Goal: Transaction & Acquisition: Purchase product/service

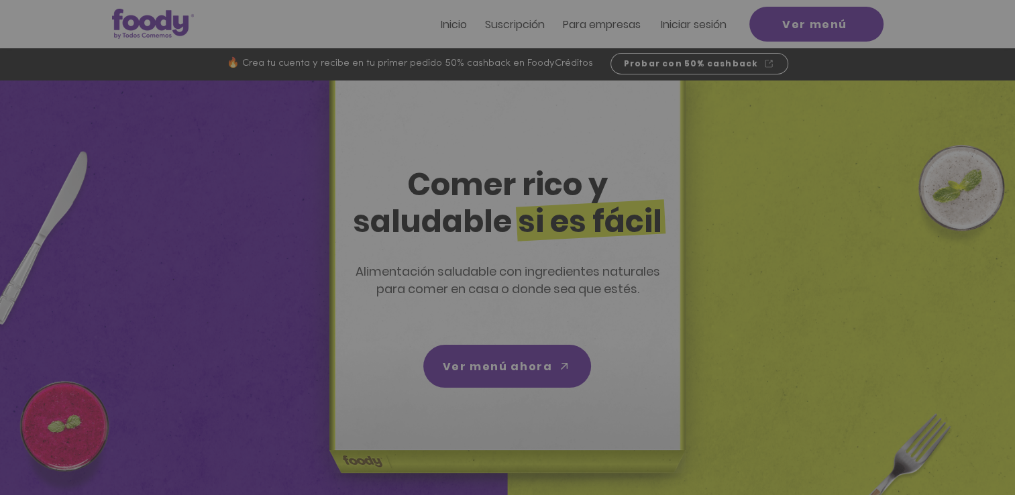
click at [633, 130] on icon "Volver al sitio" at bounding box center [632, 132] width 11 height 11
click at [631, 129] on icon "Volver al sitio" at bounding box center [632, 132] width 11 height 11
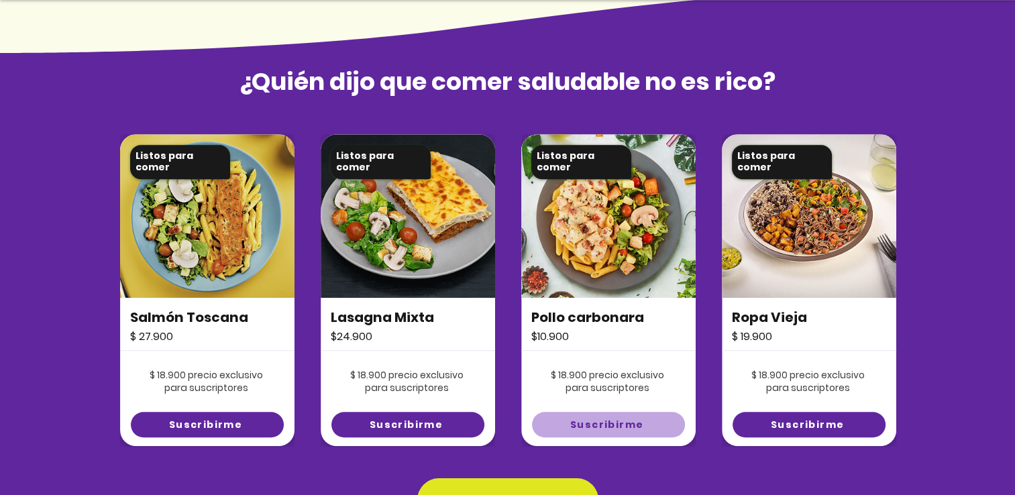
scroll to position [1007, 0]
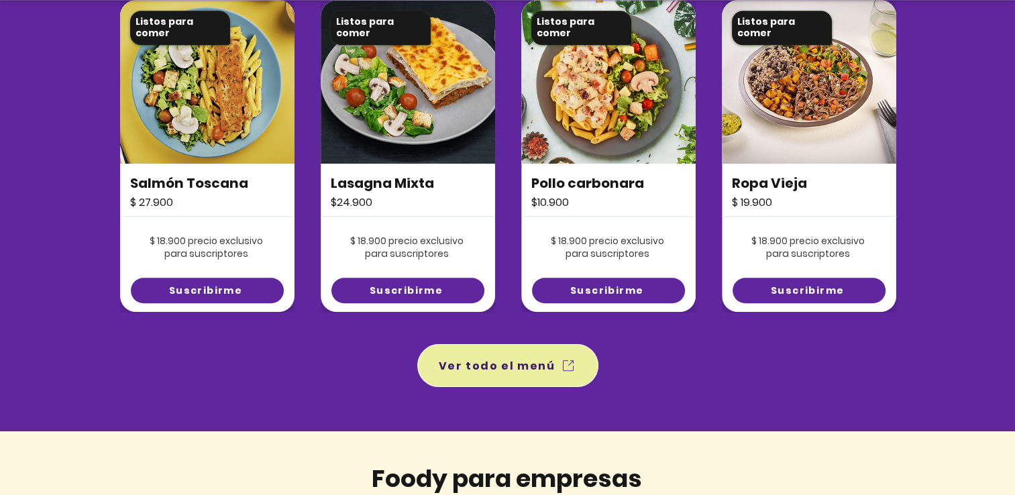
click at [548, 366] on span "Ver todo el menú" at bounding box center [497, 366] width 117 height 17
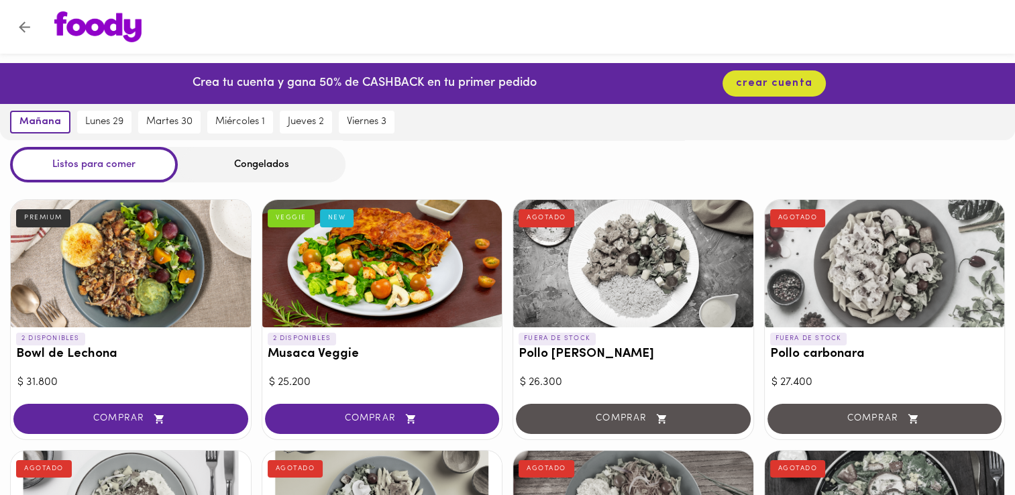
click at [227, 162] on div "Congelados" at bounding box center [262, 165] width 168 height 36
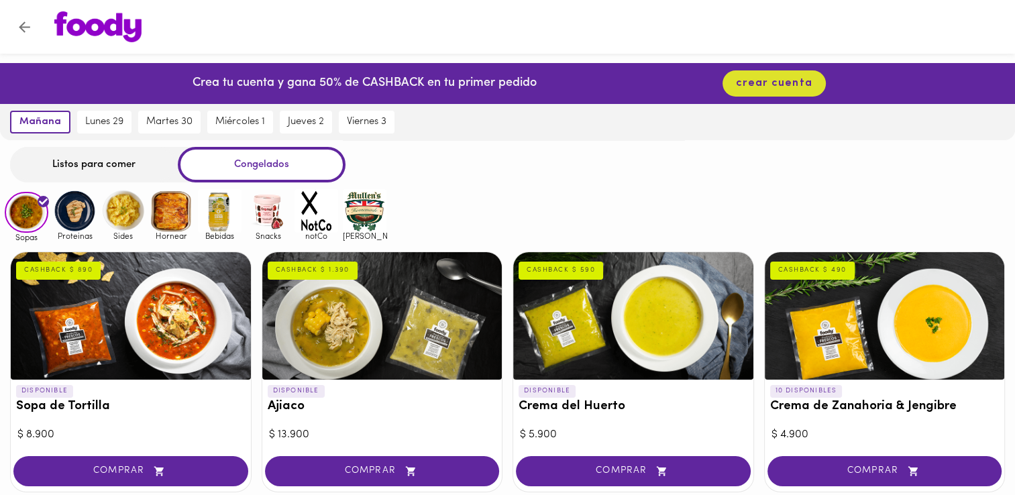
click at [128, 173] on div "Listos para comer" at bounding box center [94, 165] width 168 height 36
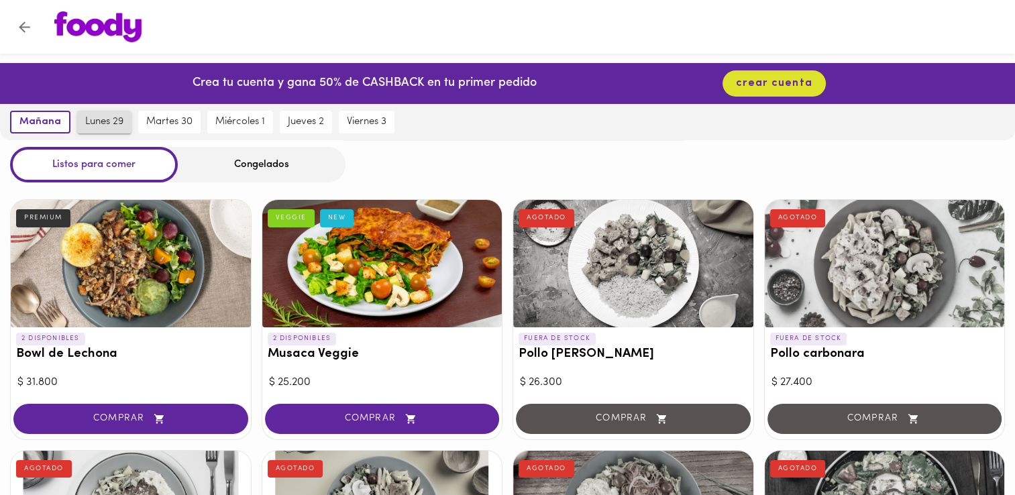
click at [115, 122] on span "lunes 29" at bounding box center [104, 122] width 38 height 12
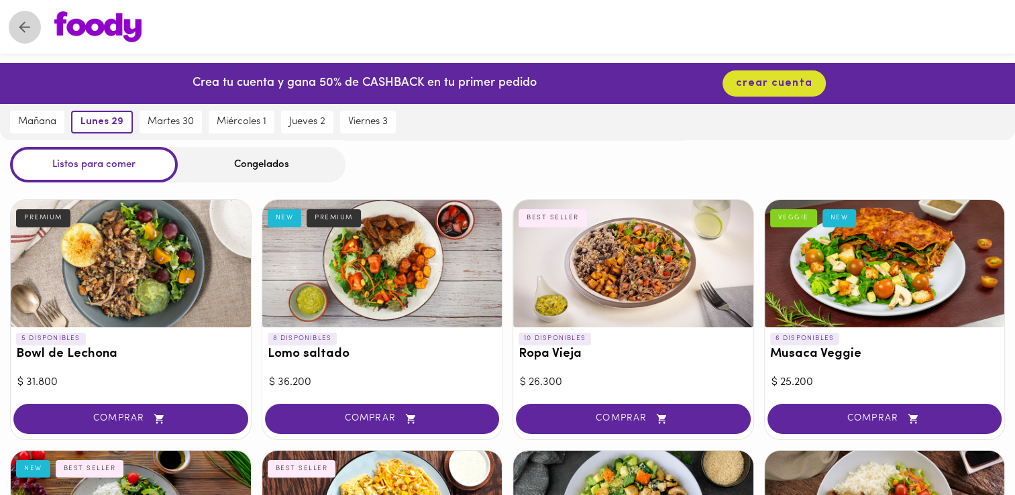
click at [28, 32] on icon "Volver" at bounding box center [24, 27] width 17 height 17
click at [21, 20] on icon "Volver" at bounding box center [24, 27] width 17 height 17
click at [24, 15] on button "Volver" at bounding box center [24, 27] width 33 height 33
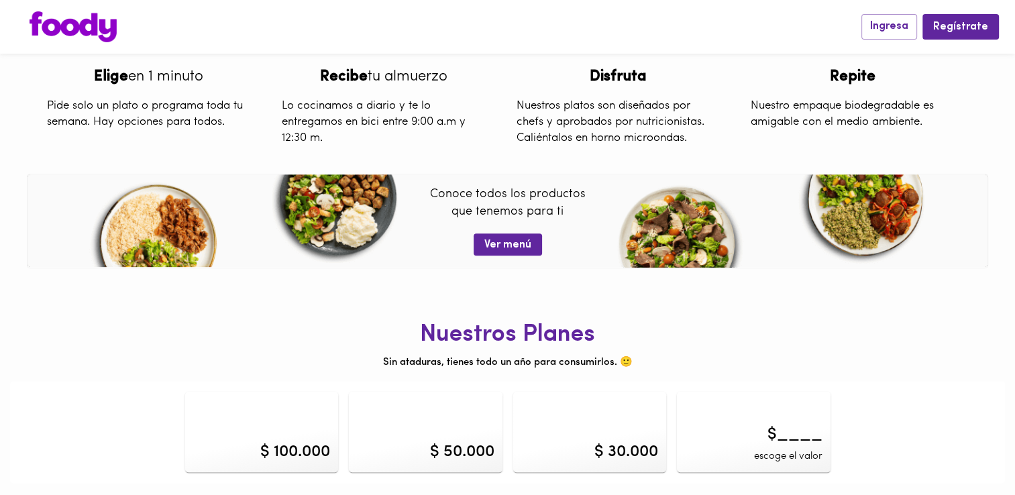
scroll to position [387, 0]
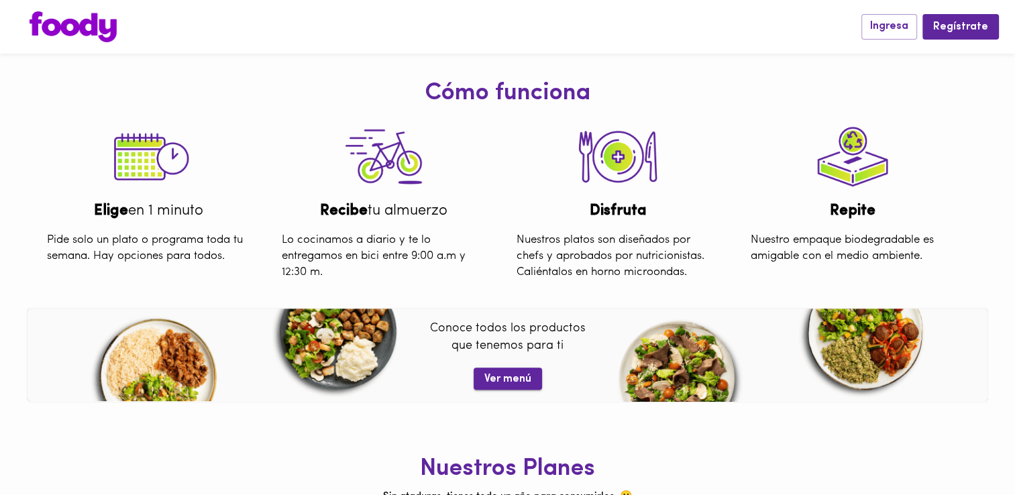
click at [505, 375] on span "Ver menú" at bounding box center [508, 379] width 47 height 13
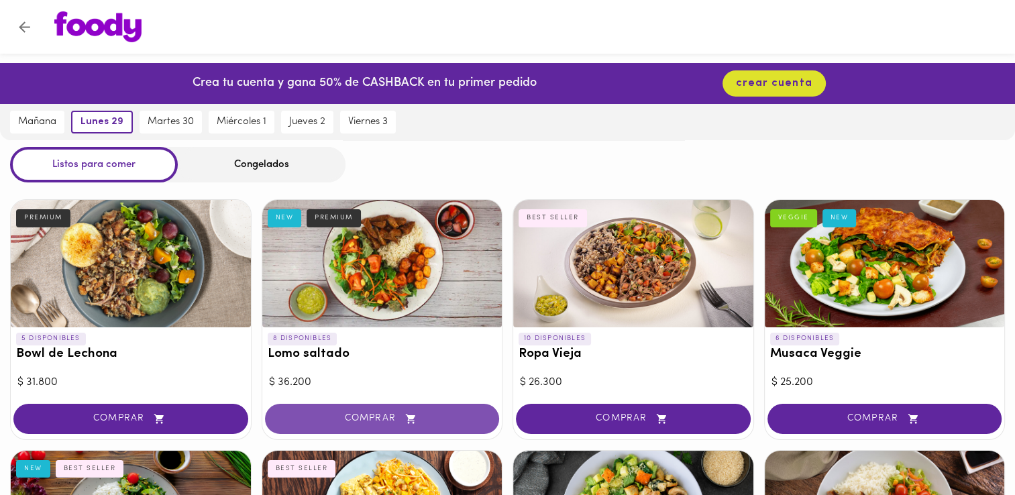
click at [398, 412] on button "COMPRAR" at bounding box center [382, 419] width 235 height 30
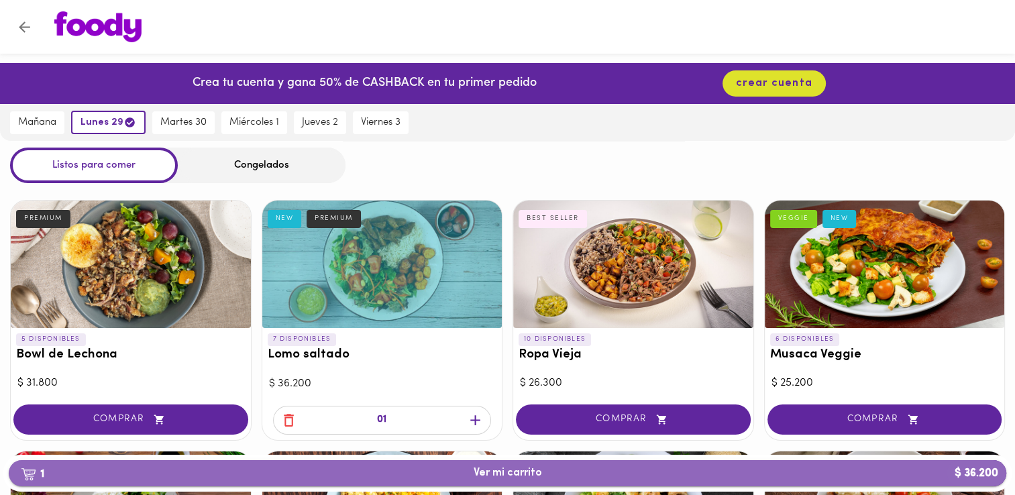
click at [528, 476] on span "1 Ver mi carrito $ 36.200" at bounding box center [508, 473] width 68 height 13
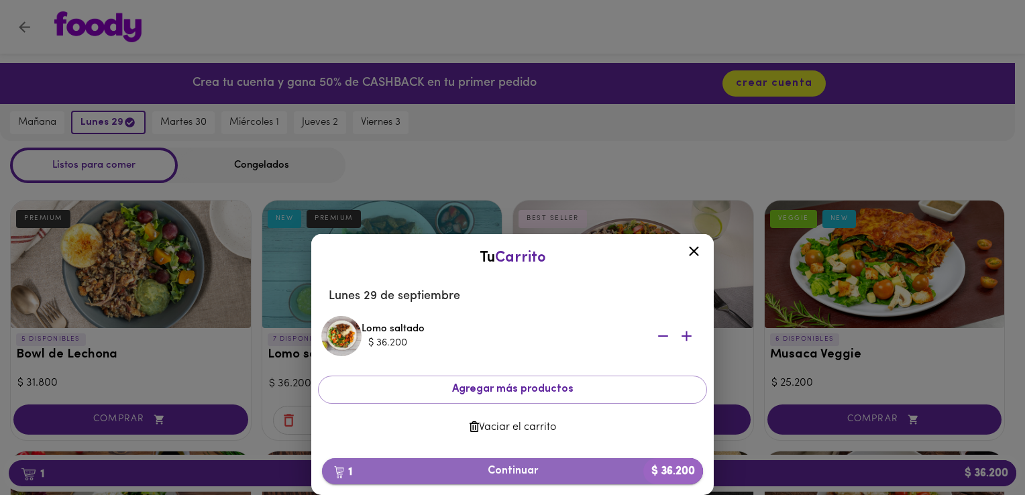
click at [558, 476] on span "1 Continuar $ 36.200" at bounding box center [513, 471] width 360 height 13
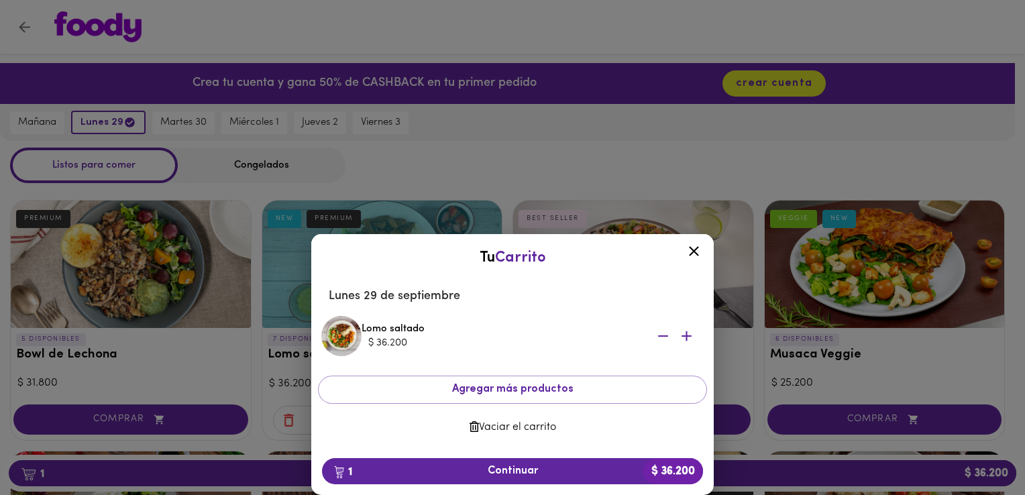
click at [666, 343] on icon "button" at bounding box center [663, 336] width 17 height 17
click at [698, 255] on icon at bounding box center [694, 251] width 10 height 10
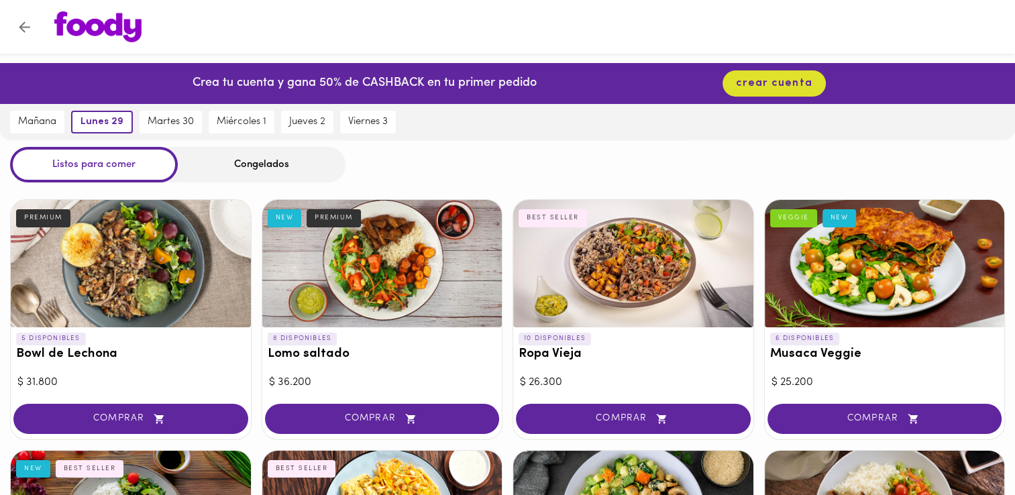
click at [23, 34] on icon "Volver" at bounding box center [24, 27] width 17 height 17
click at [26, 23] on icon "Volver" at bounding box center [24, 27] width 17 height 17
click at [19, 21] on icon "Volver" at bounding box center [24, 27] width 17 height 17
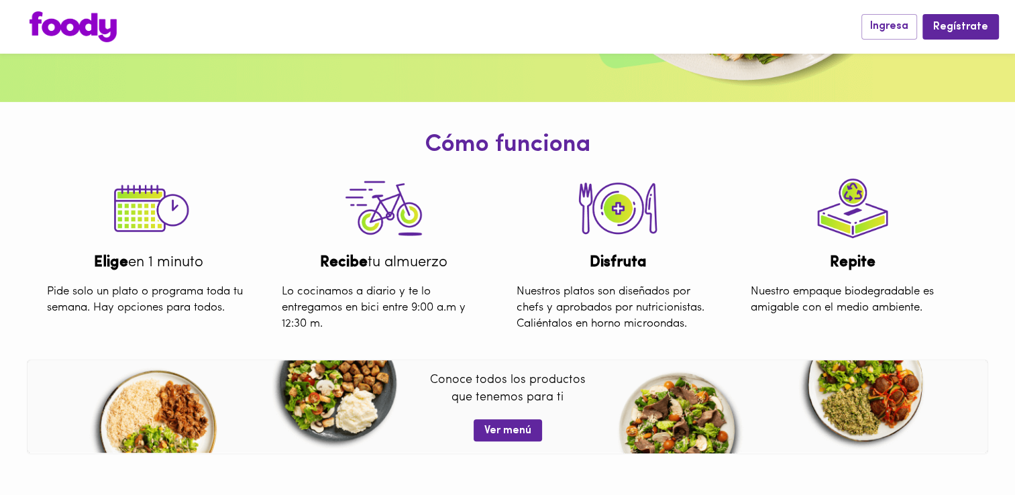
scroll to position [521, 0]
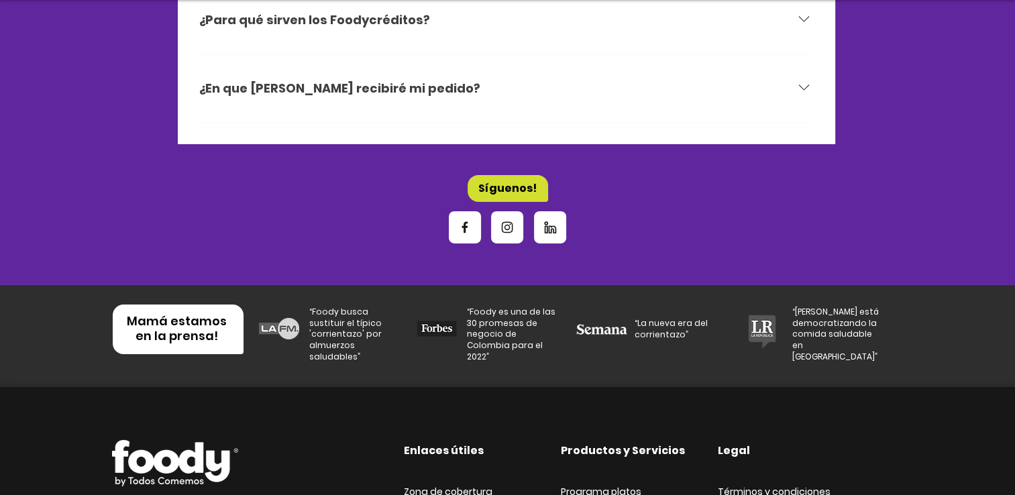
scroll to position [4616, 0]
